Goal: Communication & Community: Answer question/provide support

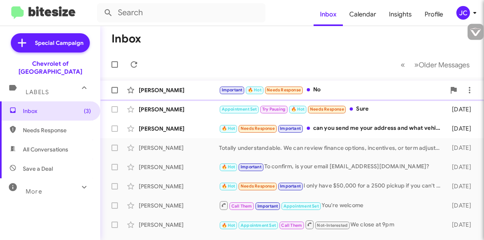
type input "[EMAIL_ADDRESS][DOMAIN_NAME]"
click at [364, 89] on div "Important 🔥 Hot Needs Response No" at bounding box center [332, 89] width 227 height 9
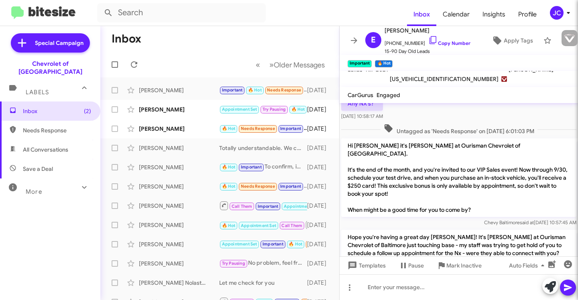
scroll to position [443, 0]
click at [434, 43] on link "Copy Number" at bounding box center [449, 43] width 42 height 6
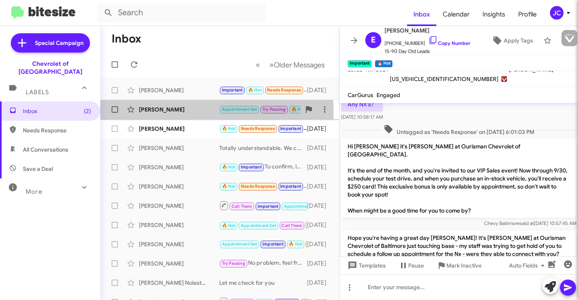
click at [176, 111] on div "[PERSON_NAME]" at bounding box center [179, 110] width 80 height 8
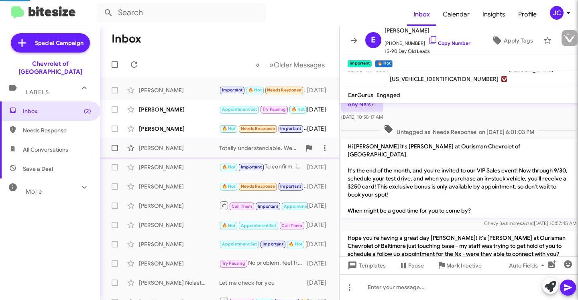
scroll to position [628, 0]
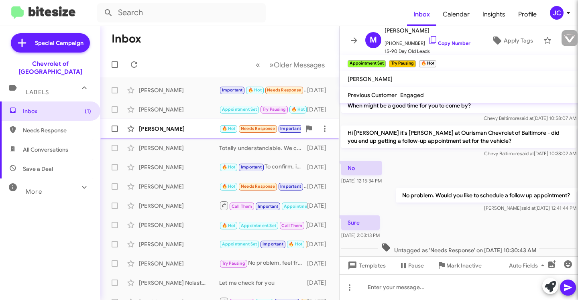
click at [192, 130] on div "[PERSON_NAME]" at bounding box center [179, 129] width 80 height 8
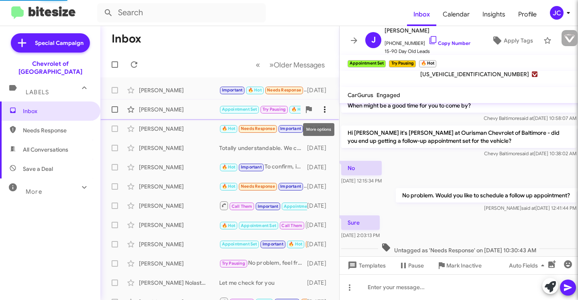
scroll to position [449, 0]
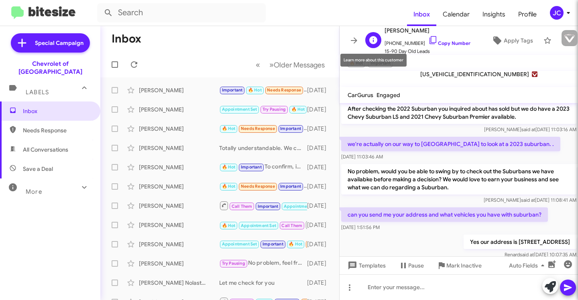
click at [370, 39] on icon at bounding box center [373, 40] width 8 height 8
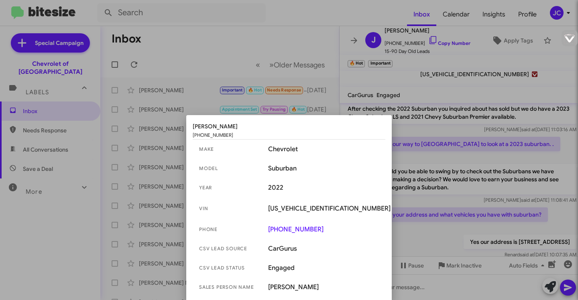
click at [376, 45] on div at bounding box center [289, 150] width 578 height 300
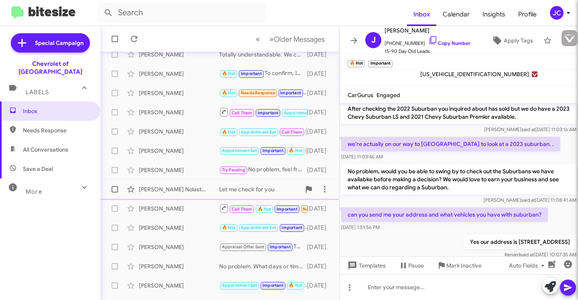
scroll to position [166, 0]
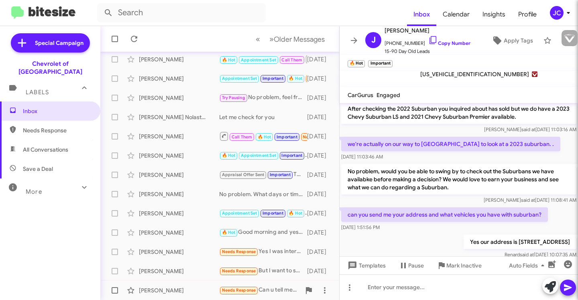
click at [163, 240] on div "[PERSON_NAME]" at bounding box center [179, 290] width 80 height 8
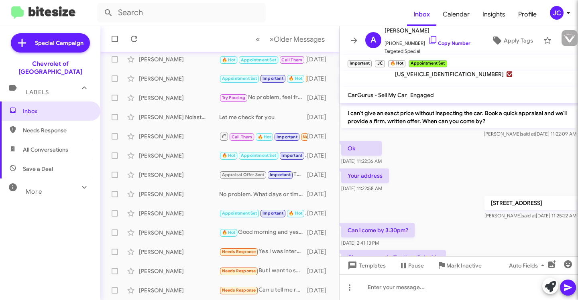
scroll to position [363, 0]
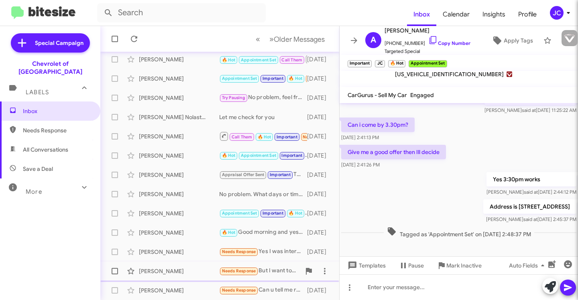
click at [266, 240] on div "[PERSON_NAME] Needs Response But I want to say it was about [DATE] [DATE]" at bounding box center [220, 271] width 226 height 16
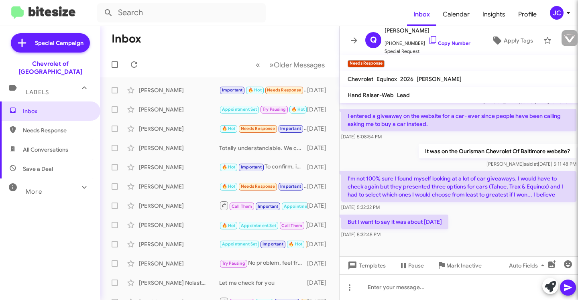
click at [47, 126] on span "Needs Response" at bounding box center [50, 130] width 100 height 19
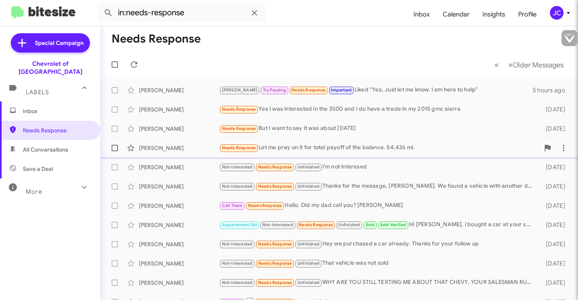
click at [382, 145] on div "Needs Response Let me pray on it for total payoff of the balance. 54,436 mi." at bounding box center [379, 147] width 320 height 9
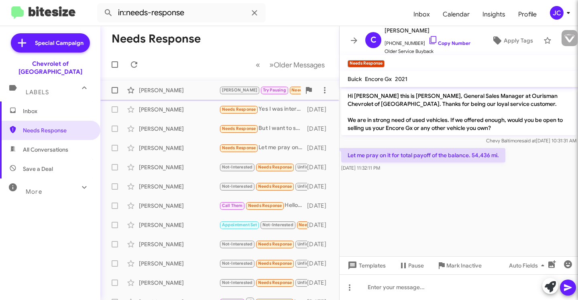
click at [263, 91] on span "Try Pausing" at bounding box center [274, 89] width 23 height 5
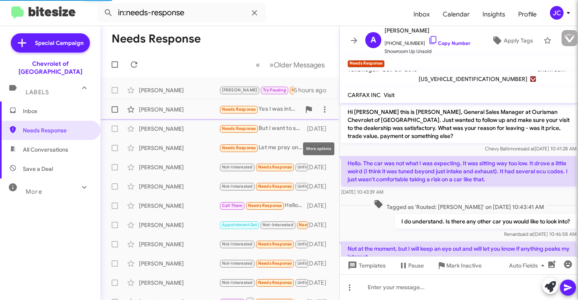
scroll to position [87, 0]
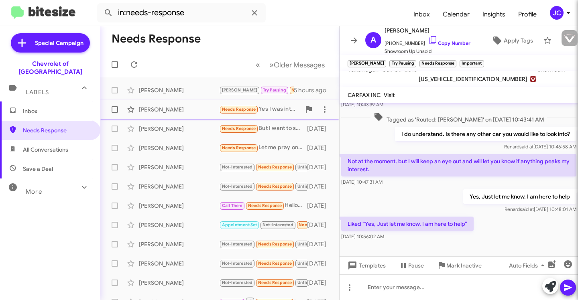
click at [250, 114] on div "[PERSON_NAME] Needs Response Yes I was interested in the 3500 and I do have a t…" at bounding box center [220, 110] width 226 height 16
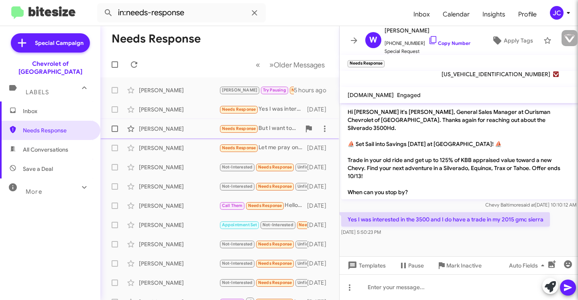
click at [267, 132] on div "Needs Response But I want to say it was about [DATE]" at bounding box center [259, 128] width 81 height 9
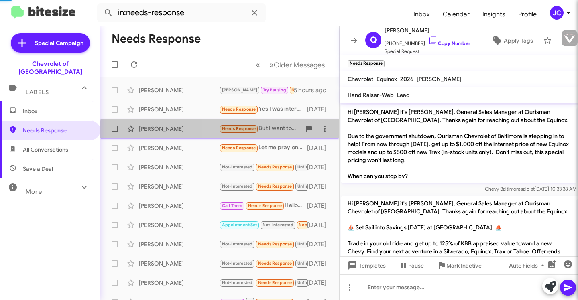
click at [267, 132] on div "Needs Response But I want to say it was about [DATE]" at bounding box center [259, 128] width 81 height 9
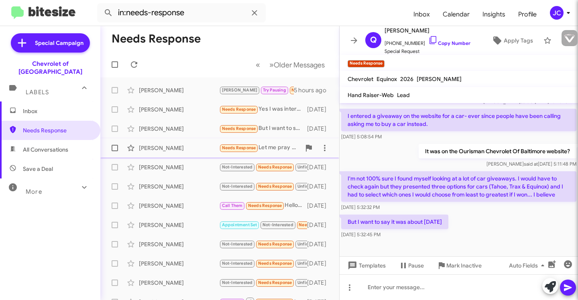
click at [281, 146] on div "Needs Response Let me pray on it for total payoff of the balance. 54,436 mi." at bounding box center [259, 147] width 81 height 9
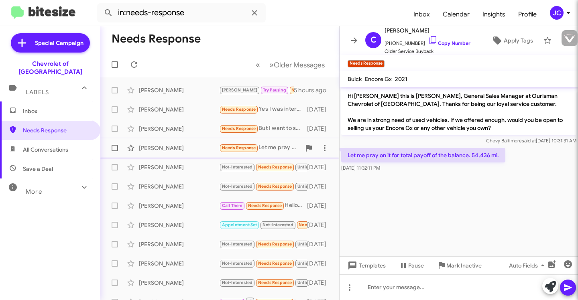
click at [277, 155] on div "[PERSON_NAME] Needs Response Let me pray on it for total payoff of the balance.…" at bounding box center [220, 148] width 226 height 16
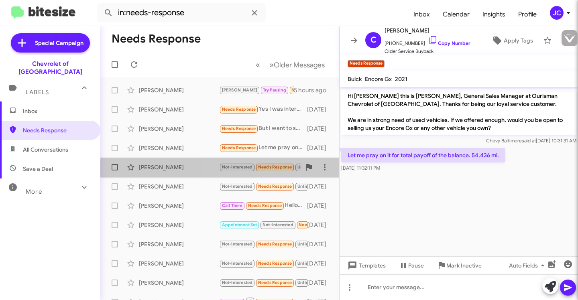
click at [276, 171] on span "Not-Interested Needs Response Unfinished" at bounding box center [270, 167] width 103 height 9
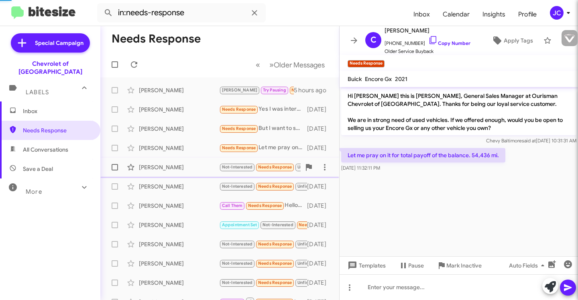
scroll to position [86, 0]
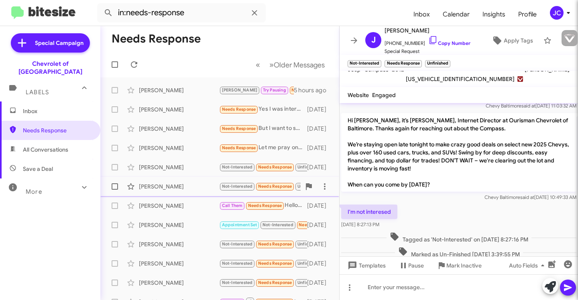
click at [269, 192] on div "[PERSON_NAME] Not-Interested Needs Response Unfinished Thanks for the message, …" at bounding box center [220, 187] width 226 height 16
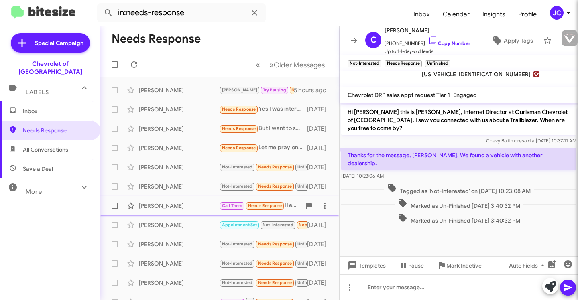
click at [263, 212] on div "[PERSON_NAME] Call Them Needs Response Hello. Did my dad call you? [PERSON_NAME…" at bounding box center [220, 206] width 226 height 16
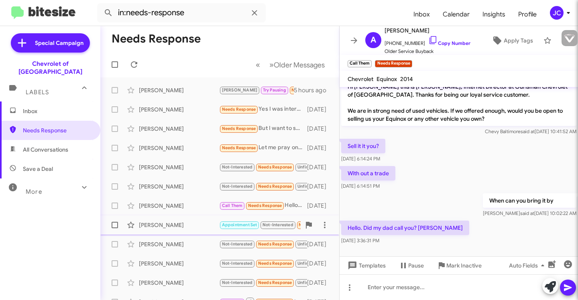
click at [260, 228] on small "Not-Interested" at bounding box center [277, 225] width 35 height 8
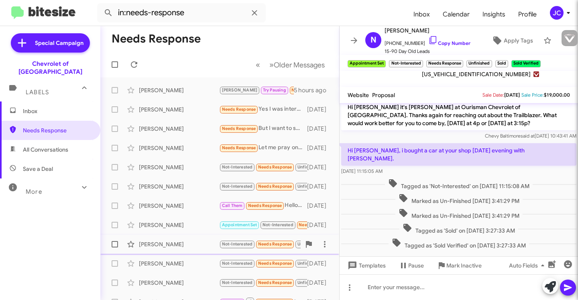
click at [263, 240] on span "Needs Response" at bounding box center [275, 244] width 34 height 5
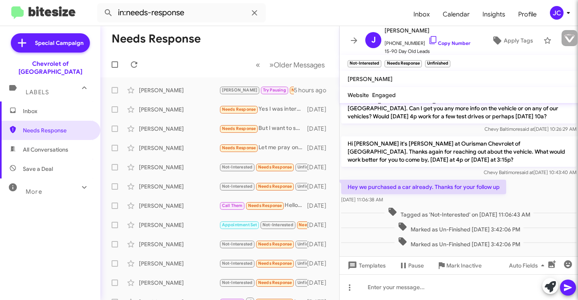
click at [56, 147] on span "All Conversations" at bounding box center [50, 149] width 100 height 19
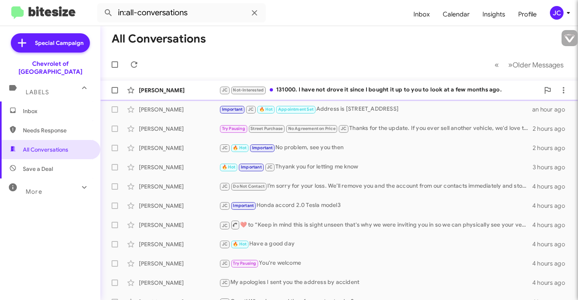
click at [431, 90] on div "JC Not-Interested 131000. I have not drove it since I bought it up to you to lo…" at bounding box center [379, 89] width 320 height 9
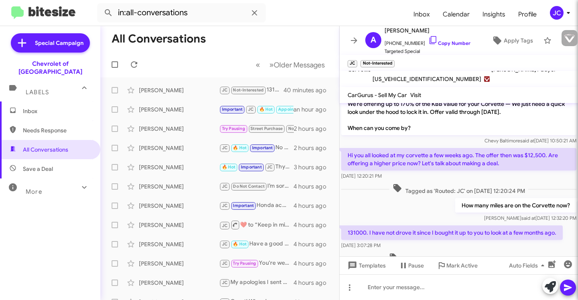
scroll to position [153, 0]
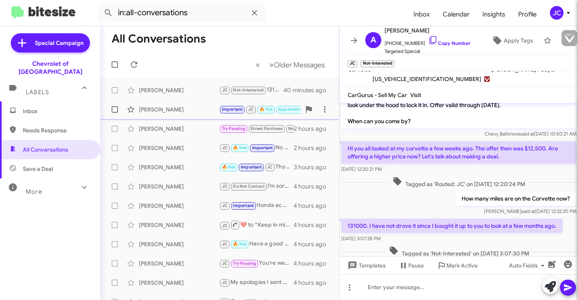
click at [187, 111] on div "[PERSON_NAME]" at bounding box center [179, 110] width 80 height 8
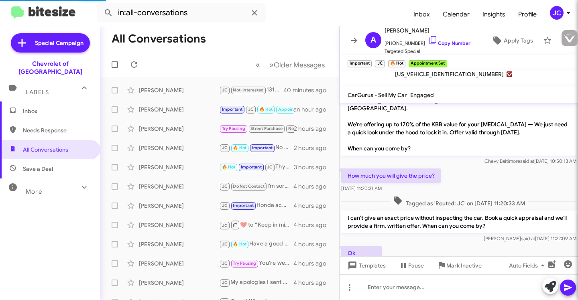
scroll to position [363, 0]
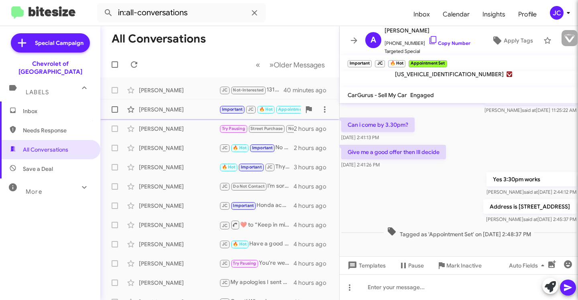
click at [178, 109] on div "[PERSON_NAME]" at bounding box center [179, 110] width 80 height 8
click at [438, 41] on link "Copy Number" at bounding box center [449, 43] width 42 height 6
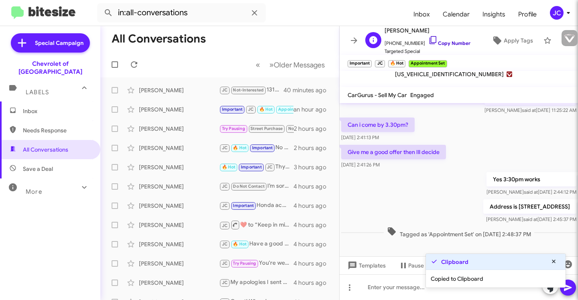
click at [428, 42] on icon at bounding box center [433, 40] width 10 height 10
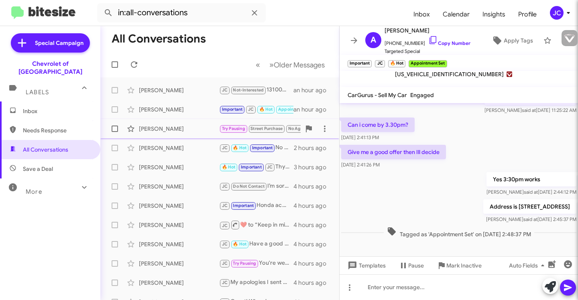
click at [270, 126] on span "Street Purchase" at bounding box center [266, 128] width 32 height 5
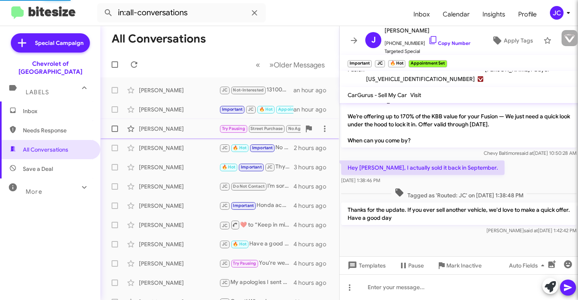
scroll to position [179, 0]
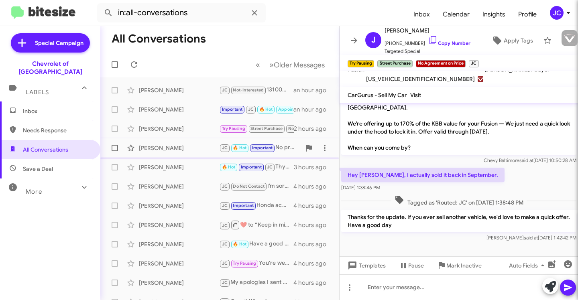
click at [179, 147] on div "[PERSON_NAME]" at bounding box center [179, 148] width 80 height 8
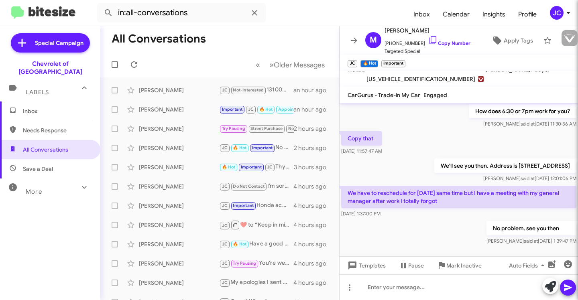
scroll to position [263, 0]
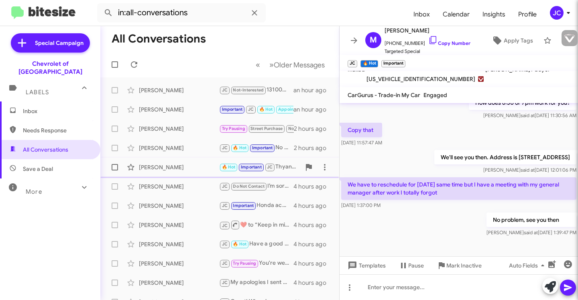
click at [196, 173] on div "[PERSON_NAME] 🔥 Hot Important [PERSON_NAME] you for letting me know 3 hours ago" at bounding box center [220, 167] width 226 height 16
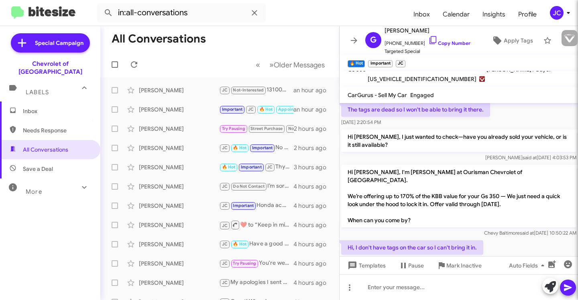
scroll to position [162, 0]
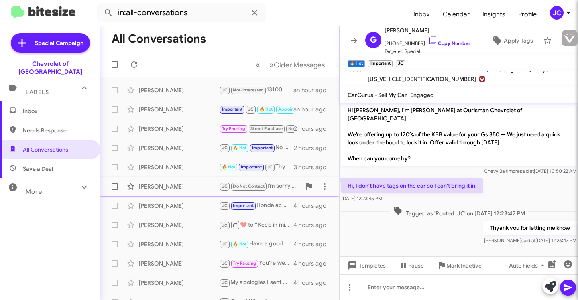
click at [195, 187] on div "[PERSON_NAME]" at bounding box center [179, 187] width 80 height 8
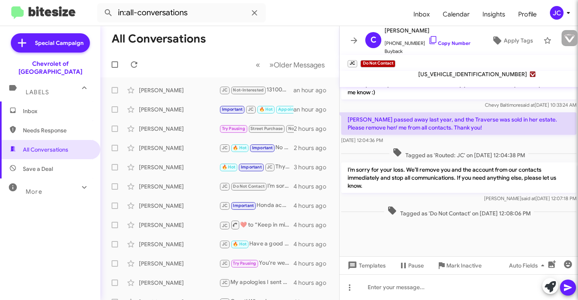
scroll to position [1226, 0]
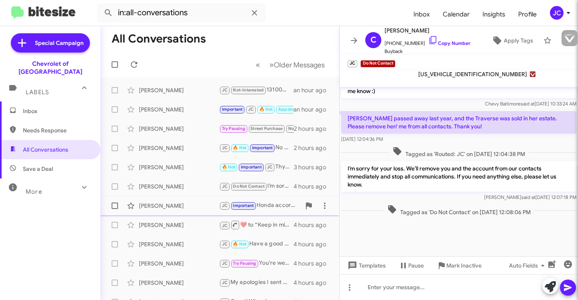
click at [203, 207] on div "[PERSON_NAME]" at bounding box center [179, 206] width 80 height 8
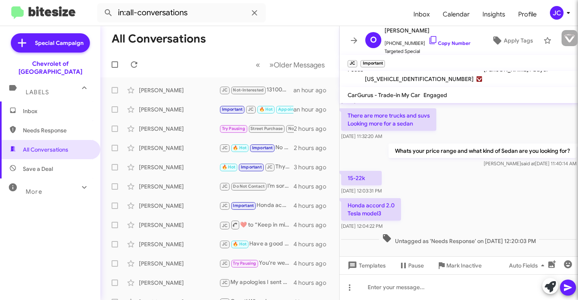
scroll to position [550, 0]
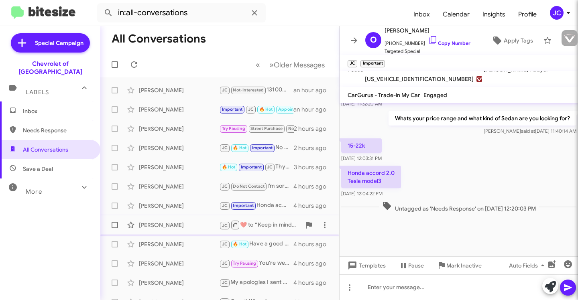
click at [214, 229] on div "[PERSON_NAME] JC ​❤️​ to “ Keep in mind this is sight unseen that's why we were…" at bounding box center [220, 225] width 226 height 16
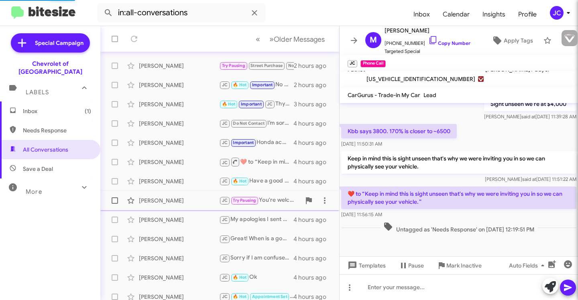
scroll to position [82, 0]
click at [272, 186] on div "[PERSON_NAME] JC 🔥 Hot Have a good day 4 hours ago" at bounding box center [220, 181] width 226 height 16
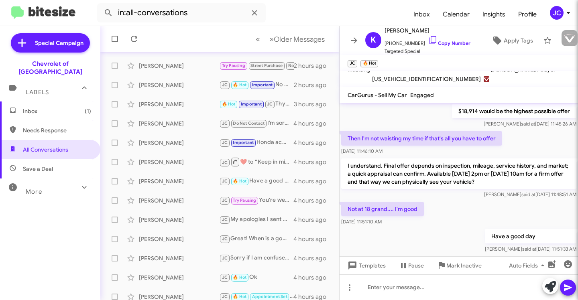
scroll to position [283, 0]
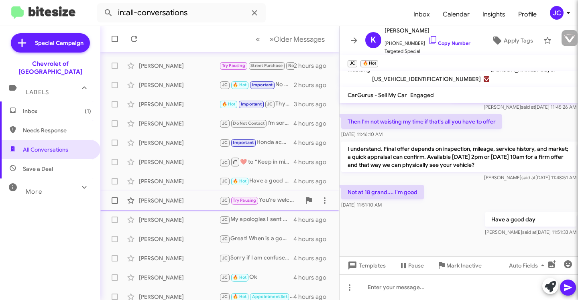
click at [280, 204] on div "JC Try Pausing You're welcome" at bounding box center [259, 200] width 81 height 9
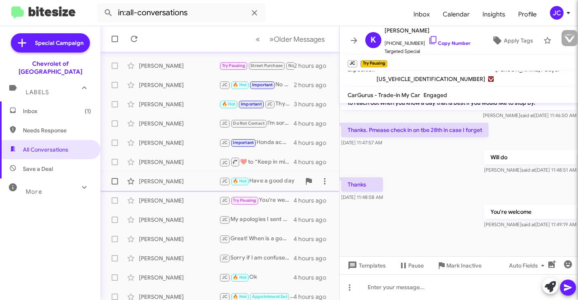
click at [265, 185] on div "JC 🔥 Hot Have a good day" at bounding box center [259, 181] width 81 height 9
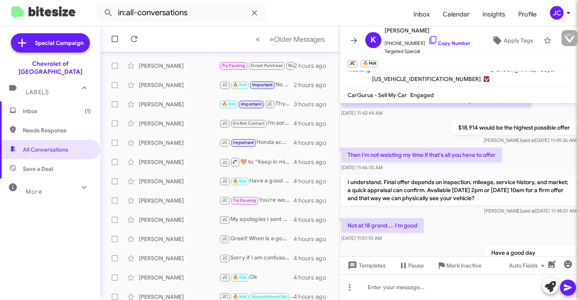
scroll to position [283, 0]
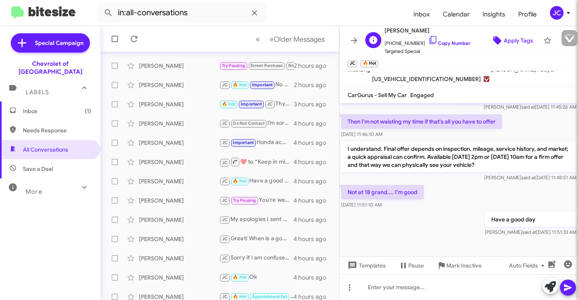
click at [484, 45] on span "Apply Tags" at bounding box center [518, 40] width 29 height 14
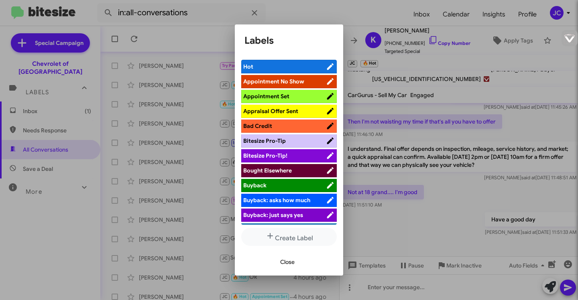
click at [284, 114] on span "Appraisal Offer Sent" at bounding box center [270, 111] width 55 height 7
click at [428, 169] on div at bounding box center [289, 150] width 578 height 300
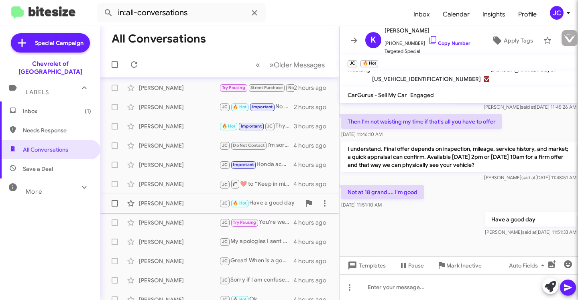
scroll to position [54, 0]
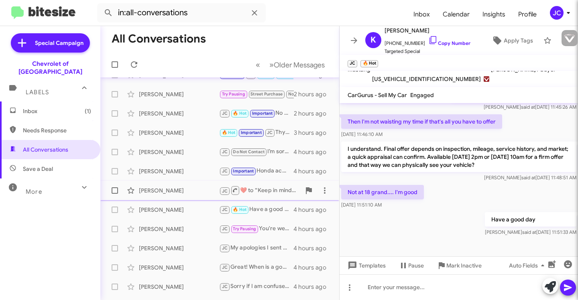
click at [271, 195] on div "[PERSON_NAME] JC ​❤️​ to “ Keep in mind this is sight unseen that's why we were…" at bounding box center [220, 191] width 226 height 16
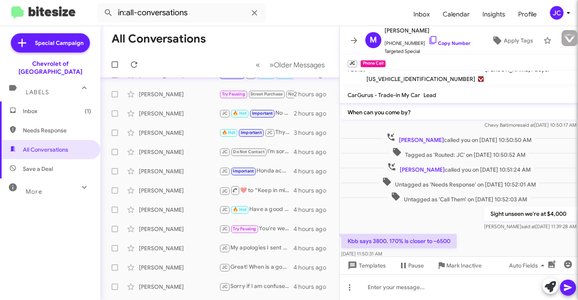
scroll to position [175, 0]
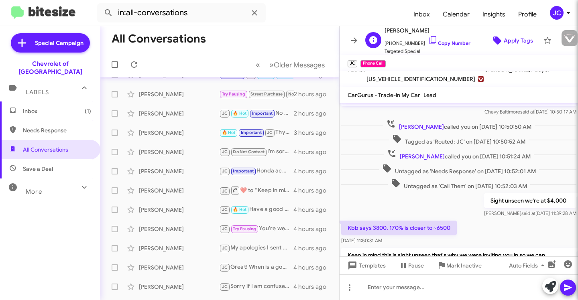
click at [484, 40] on span "Apply Tags" at bounding box center [518, 40] width 29 height 14
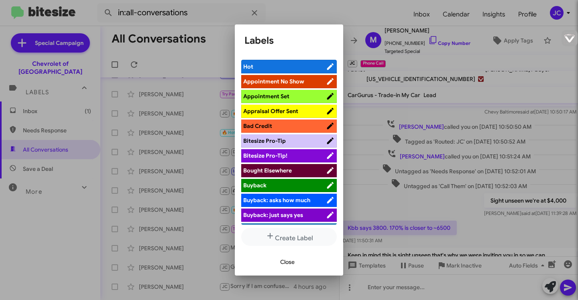
click at [290, 114] on span "Appraisal Offer Sent" at bounding box center [284, 111] width 83 height 8
click at [293, 240] on span "Close" at bounding box center [287, 262] width 14 height 14
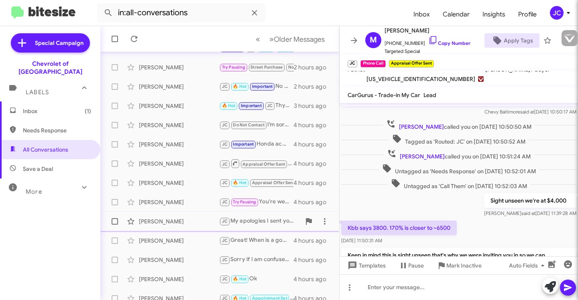
scroll to position [86, 0]
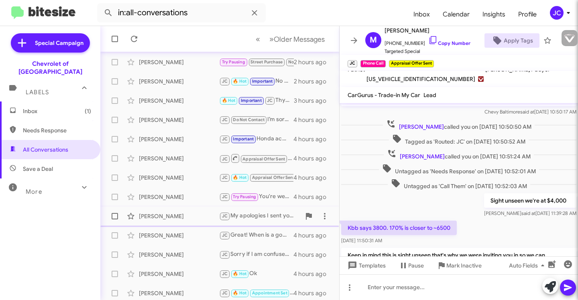
click at [247, 217] on div "JC My apologies I sent you the address by accident" at bounding box center [259, 215] width 81 height 9
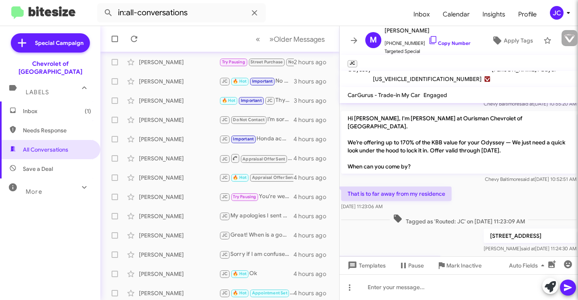
scroll to position [95, 0]
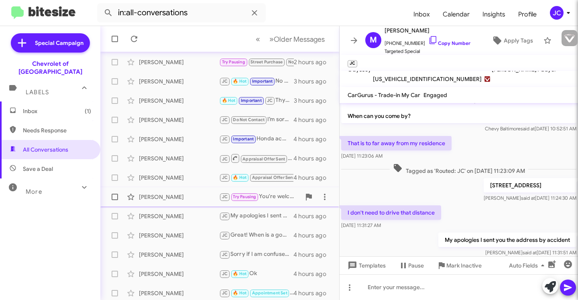
click at [268, 198] on div "JC Try Pausing You're welcome" at bounding box center [259, 196] width 81 height 9
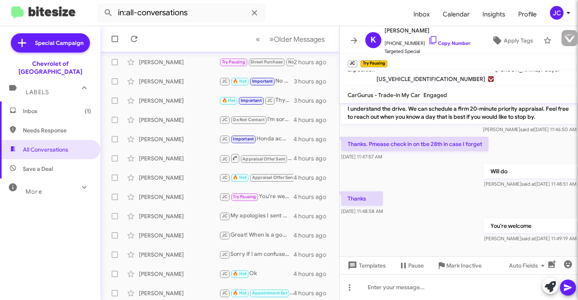
scroll to position [283, 0]
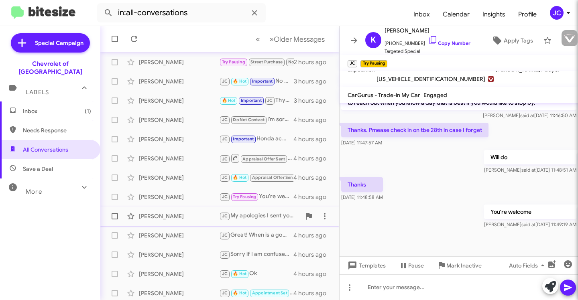
click at [266, 221] on div "[PERSON_NAME] JC My apologies I sent you the address by accident 4 hours ago" at bounding box center [220, 216] width 226 height 16
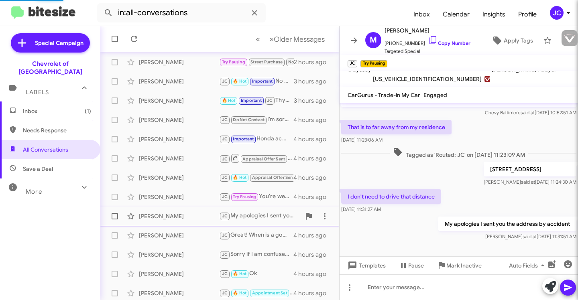
scroll to position [95, 0]
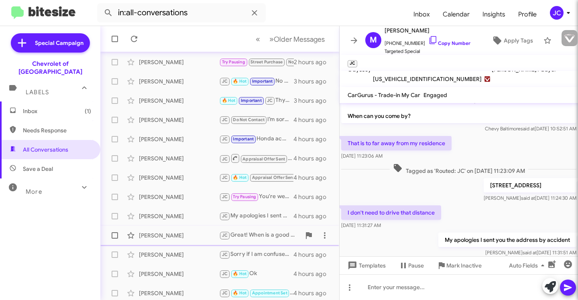
click at [251, 237] on div "JC Great! When is a good time for you to stop by?" at bounding box center [259, 235] width 81 height 9
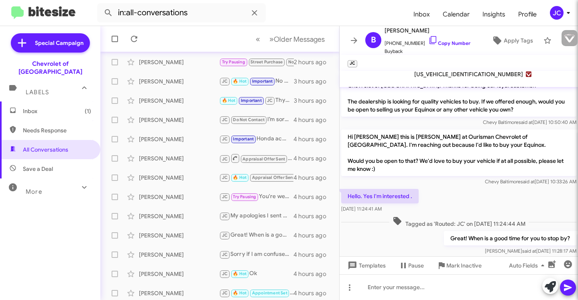
scroll to position [29, 0]
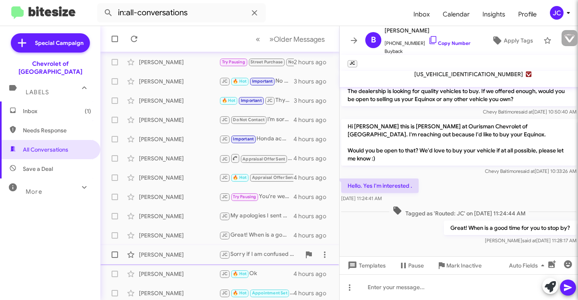
click at [262, 240] on div "JC Sorry if I am confused about your request. Are you asking for paperwork on a…" at bounding box center [259, 254] width 81 height 9
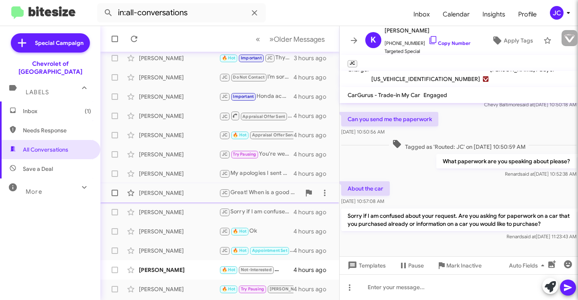
scroll to position [135, 0]
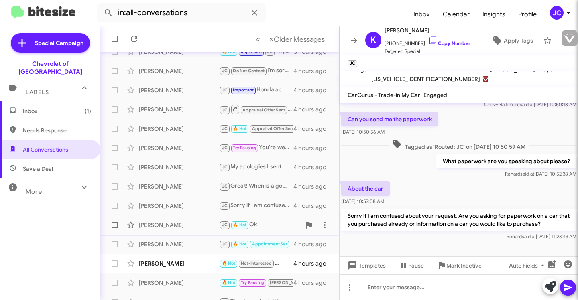
click at [236, 227] on span "🔥 Hot" at bounding box center [240, 224] width 14 height 5
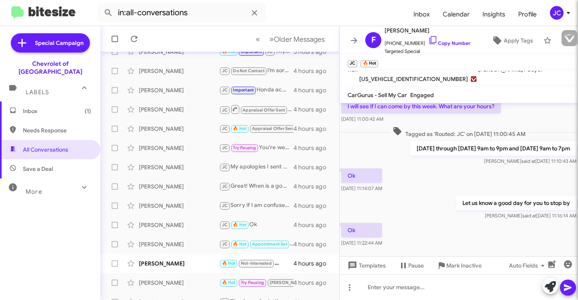
scroll to position [171, 0]
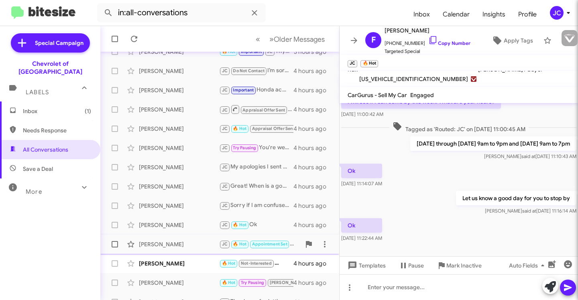
click at [261, 240] on span "Appointment Set" at bounding box center [269, 244] width 35 height 5
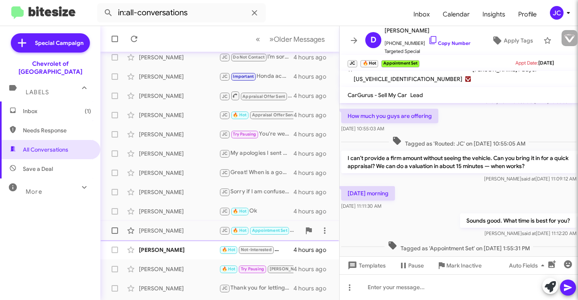
scroll to position [150, 0]
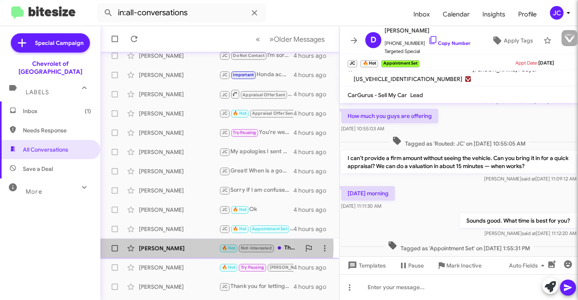
click at [212, 240] on div "[PERSON_NAME]" at bounding box center [179, 248] width 80 height 8
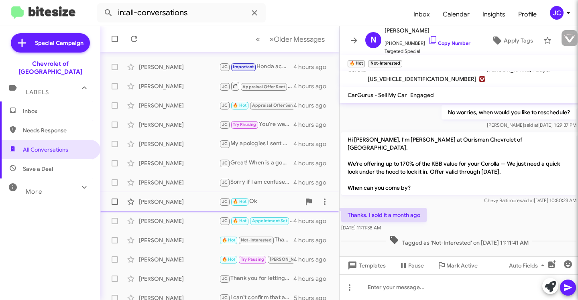
scroll to position [166, 0]
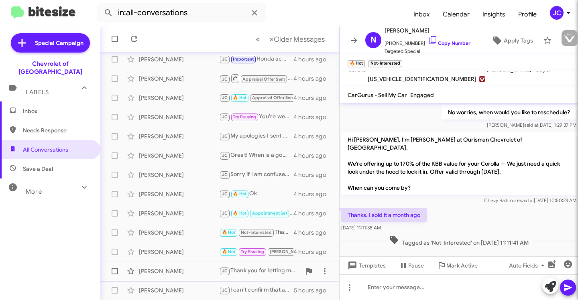
click at [252, 240] on div "JC Thank you for letting me know" at bounding box center [259, 270] width 81 height 9
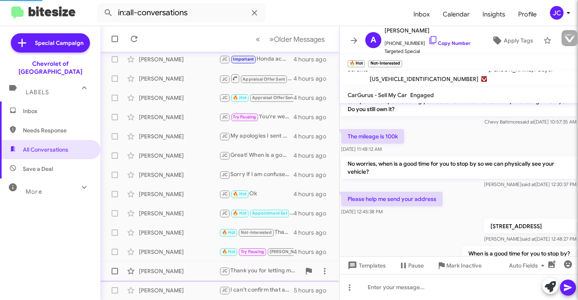
scroll to position [503, 0]
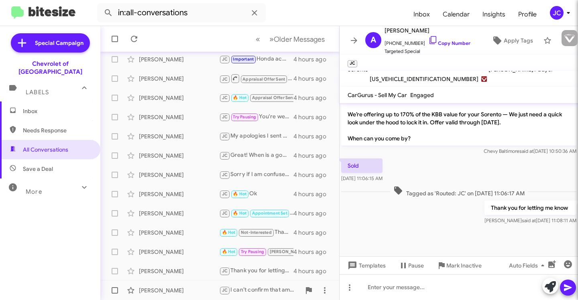
click at [252, 240] on div "JC I can’t confirm that amount without a quick in-person appraisal. Can you com…" at bounding box center [259, 290] width 81 height 9
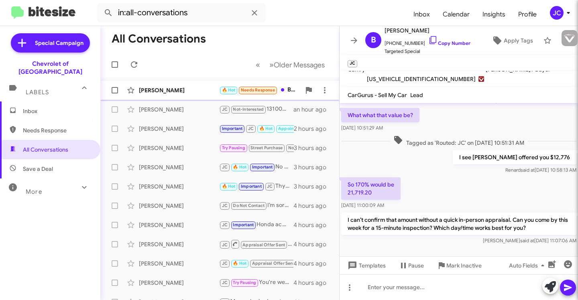
click at [204, 89] on div "[PERSON_NAME]" at bounding box center [179, 90] width 80 height 8
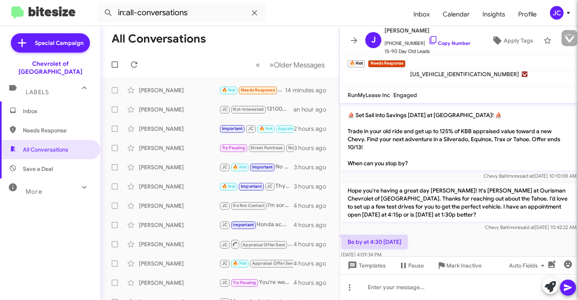
click at [78, 185] on mat-icon at bounding box center [84, 187] width 13 height 13
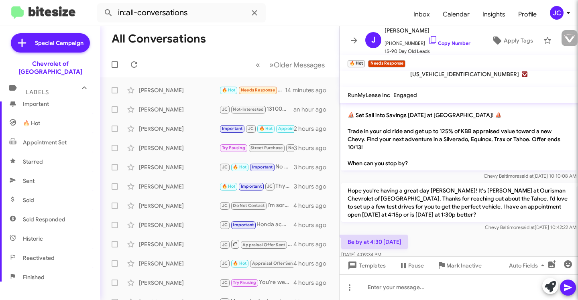
scroll to position [111, 0]
click at [48, 138] on span "Appointment Set" at bounding box center [50, 141] width 100 height 19
type input "in:appointment-set"
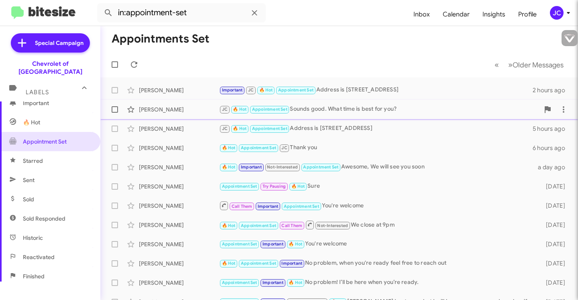
click at [223, 112] on span "JC" at bounding box center [225, 109] width 6 height 5
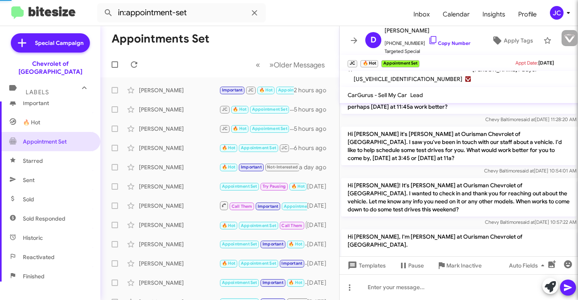
scroll to position [911, 0]
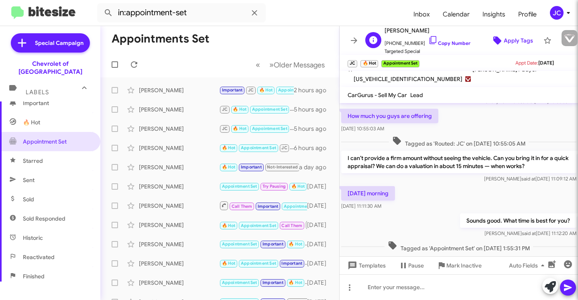
click at [484, 42] on span "Apply Tags" at bounding box center [518, 40] width 29 height 14
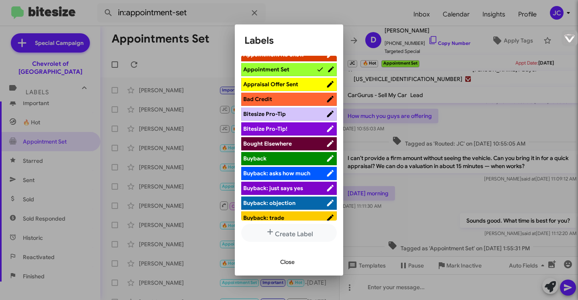
scroll to position [0, 0]
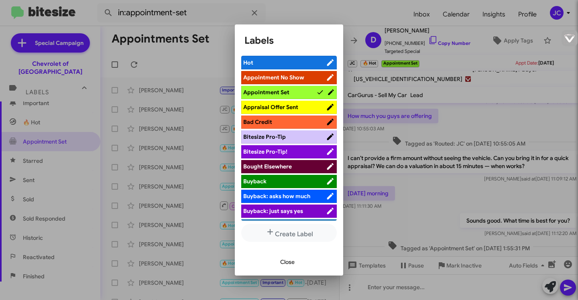
click at [293, 240] on span "Close" at bounding box center [287, 262] width 14 height 14
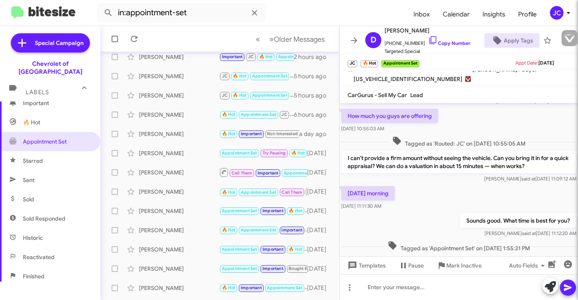
scroll to position [166, 0]
